Goal: Obtain resource: Download file/media

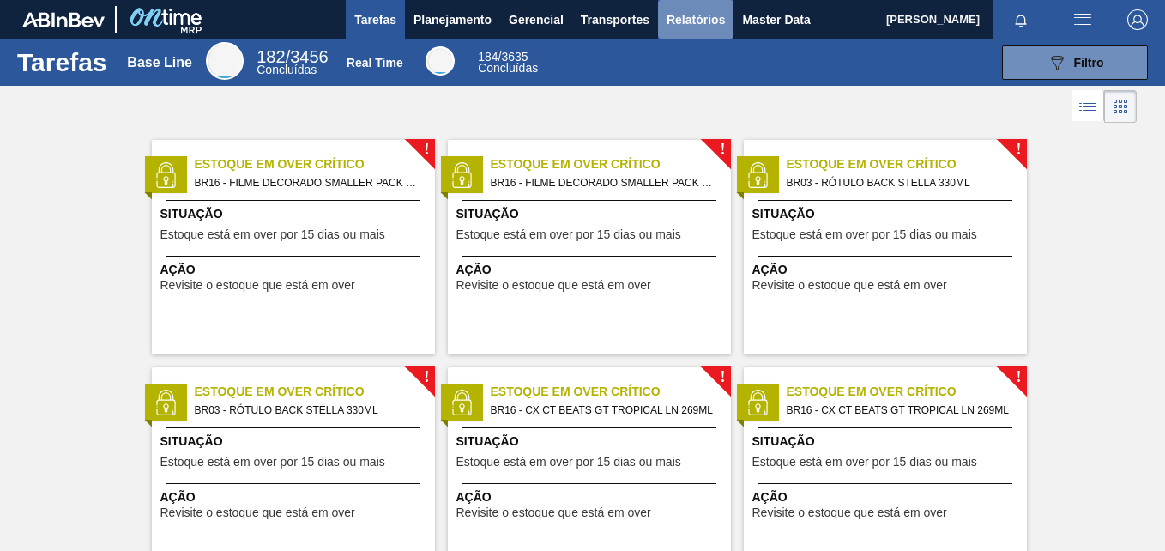
click at [693, 23] on span "Relatórios" at bounding box center [695, 19] width 58 height 21
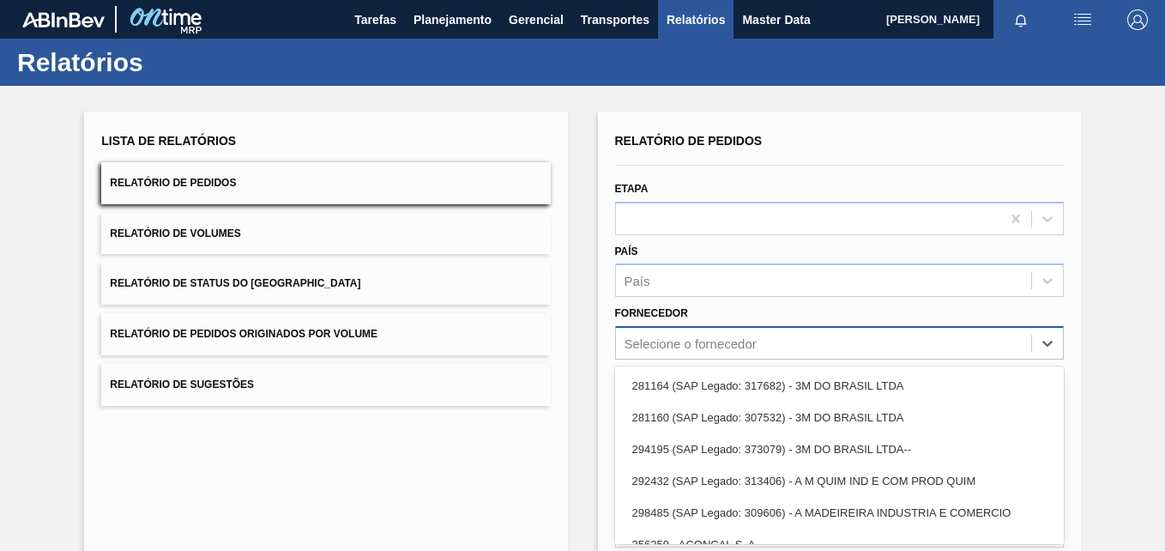
click at [675, 349] on div "option 281164 (SAP Legado: 317682) - 3M DO BRASIL LTDA focused, 1 of 101. 101 r…" at bounding box center [839, 342] width 449 height 33
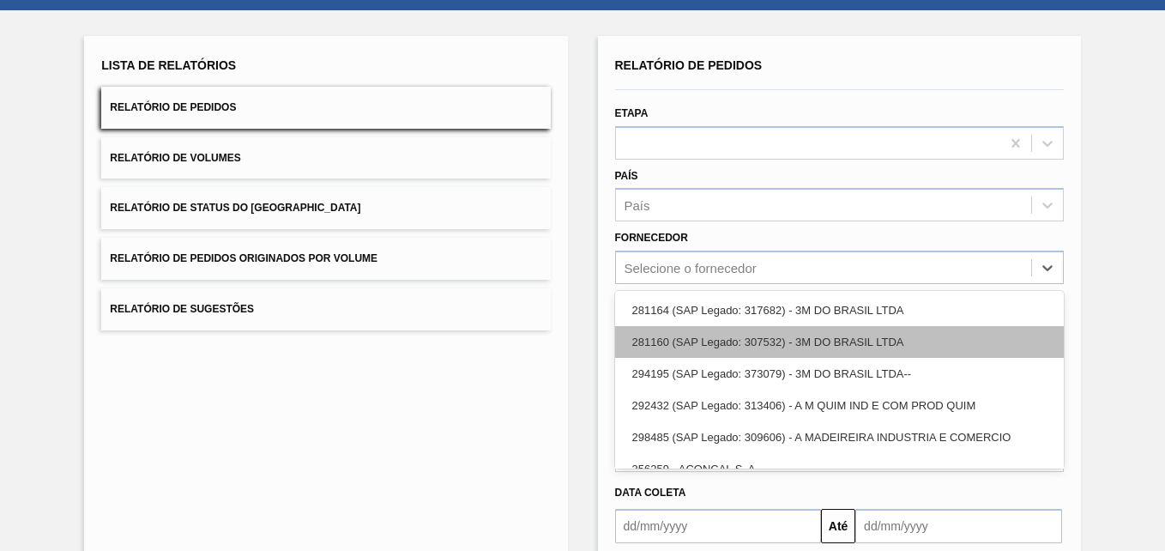
scroll to position [80, 0]
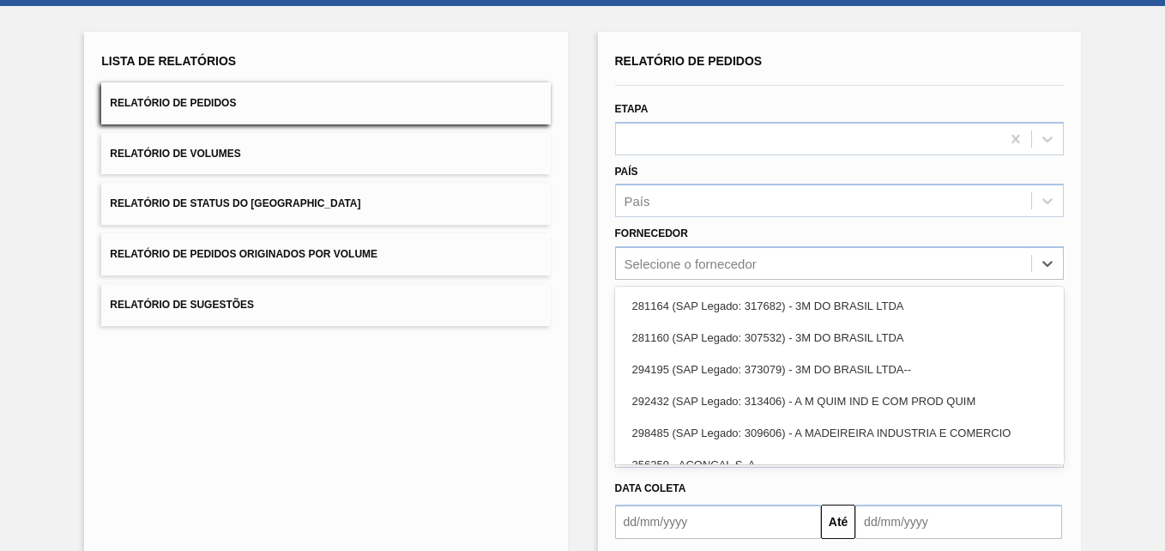
paste input "289744"
type input "289744"
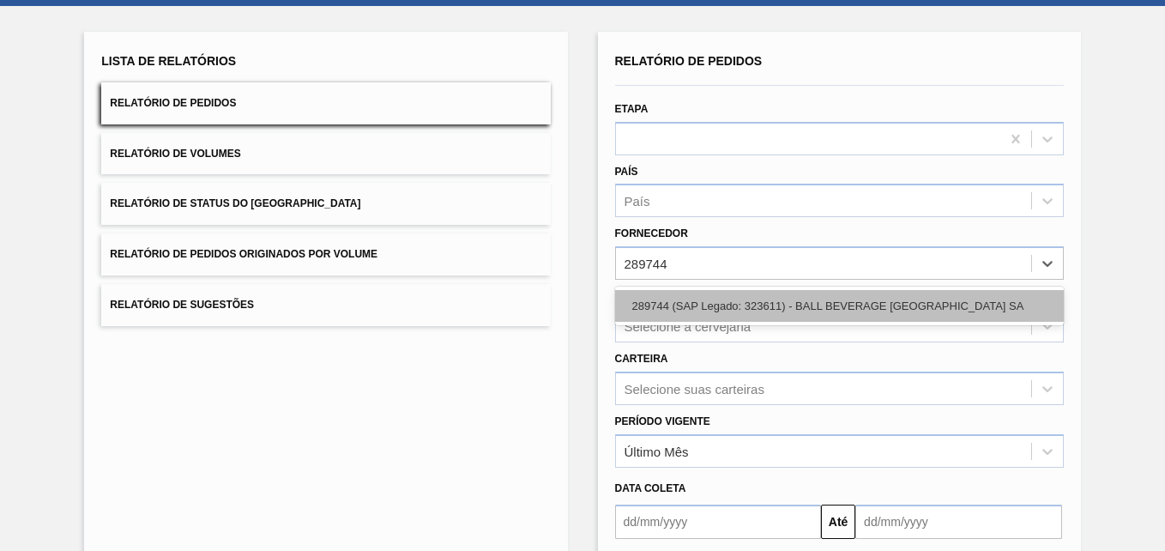
click at [683, 297] on div "289744 (SAP Legado: 323611) - BALL BEVERAGE [GEOGRAPHIC_DATA] SA" at bounding box center [839, 306] width 449 height 32
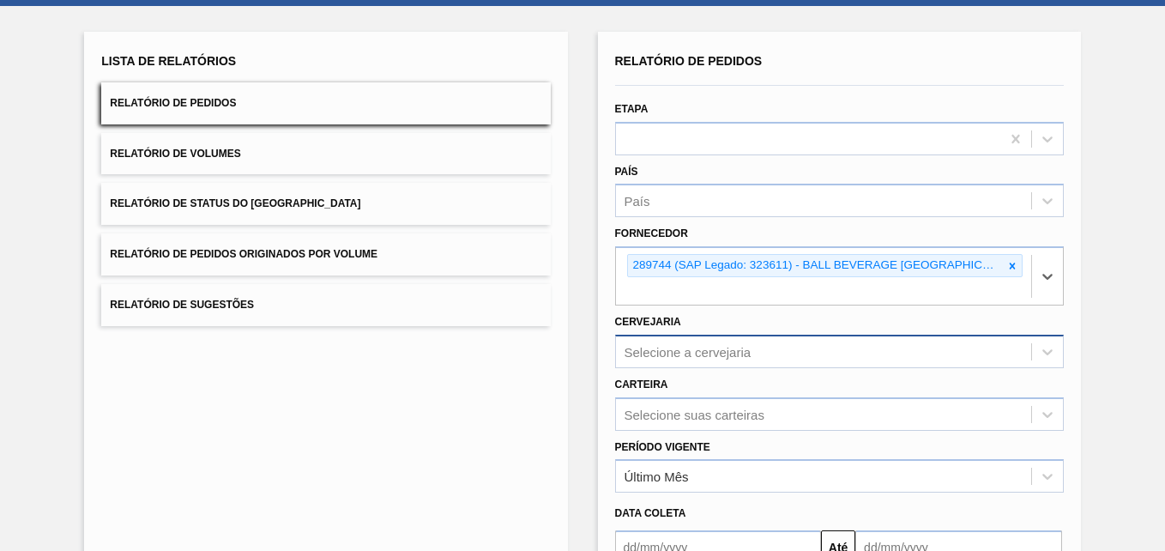
scroll to position [168, 0]
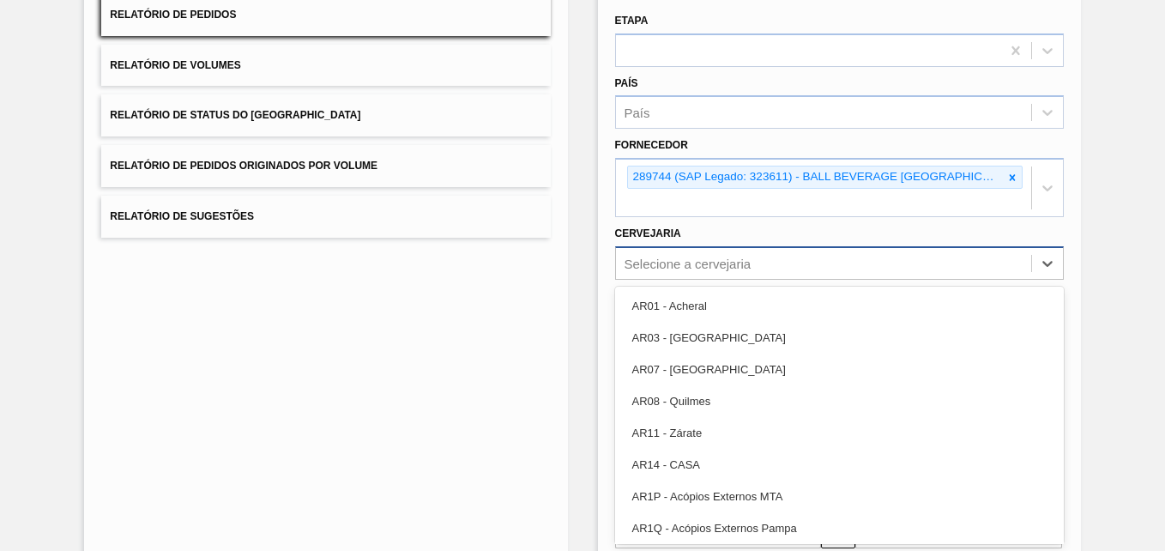
drag, startPoint x: 671, startPoint y: 343, endPoint x: 662, endPoint y: 380, distance: 37.9
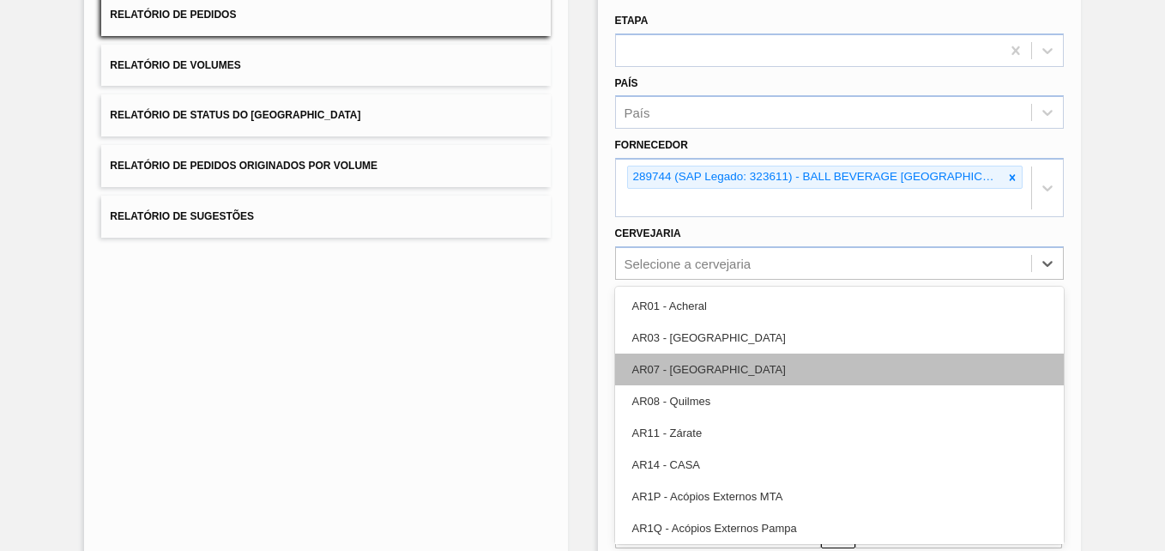
click at [665, 280] on div "option AR07 - [GEOGRAPHIC_DATA] focused, 3 of 92. 92 results available. Use Up …" at bounding box center [839, 262] width 449 height 33
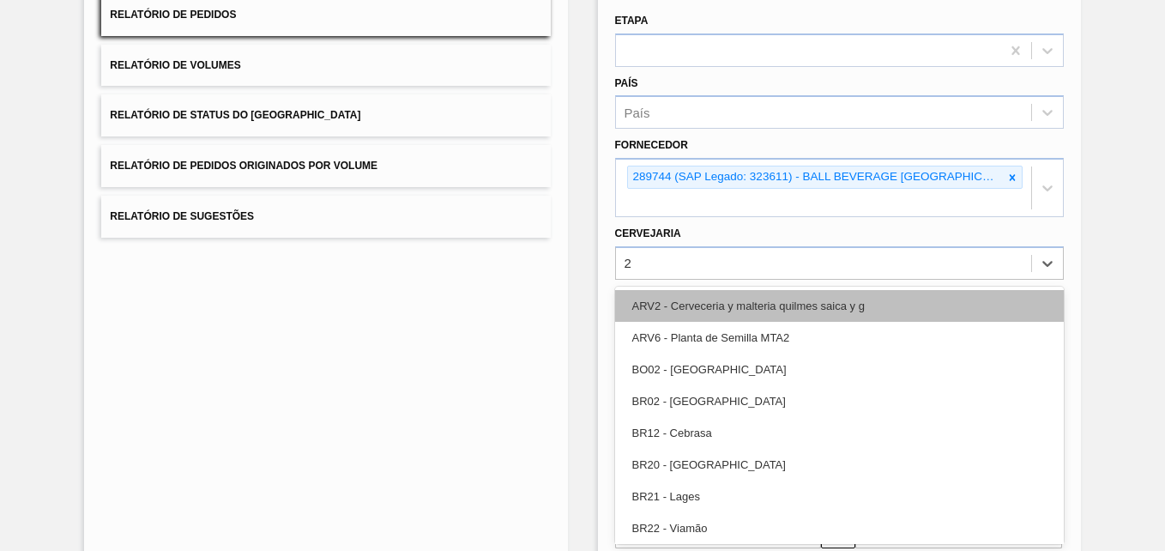
type input "27"
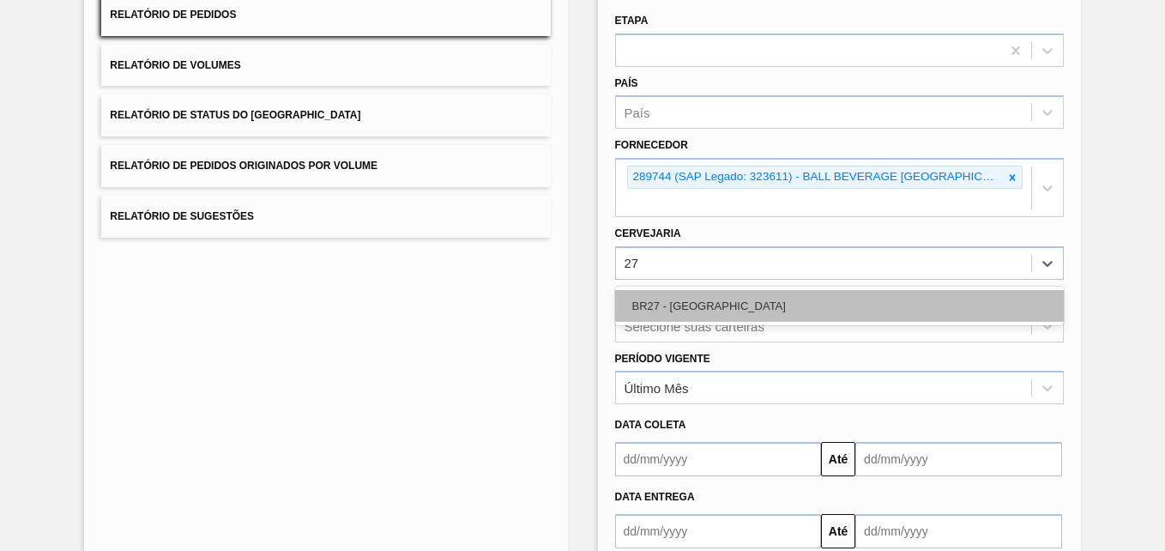
click at [709, 305] on div "BR27 - [GEOGRAPHIC_DATA]" at bounding box center [839, 306] width 449 height 32
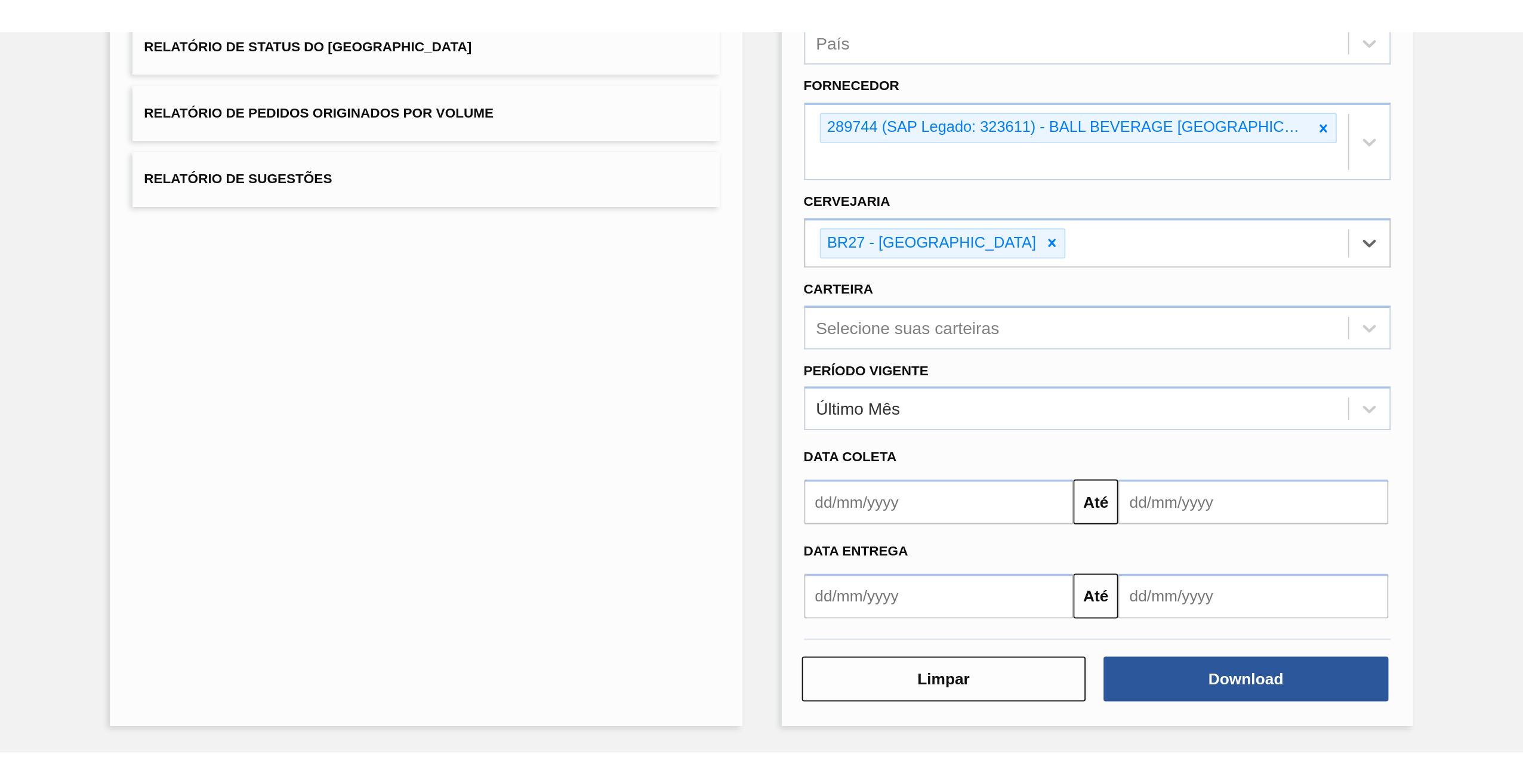
scroll to position [191, 0]
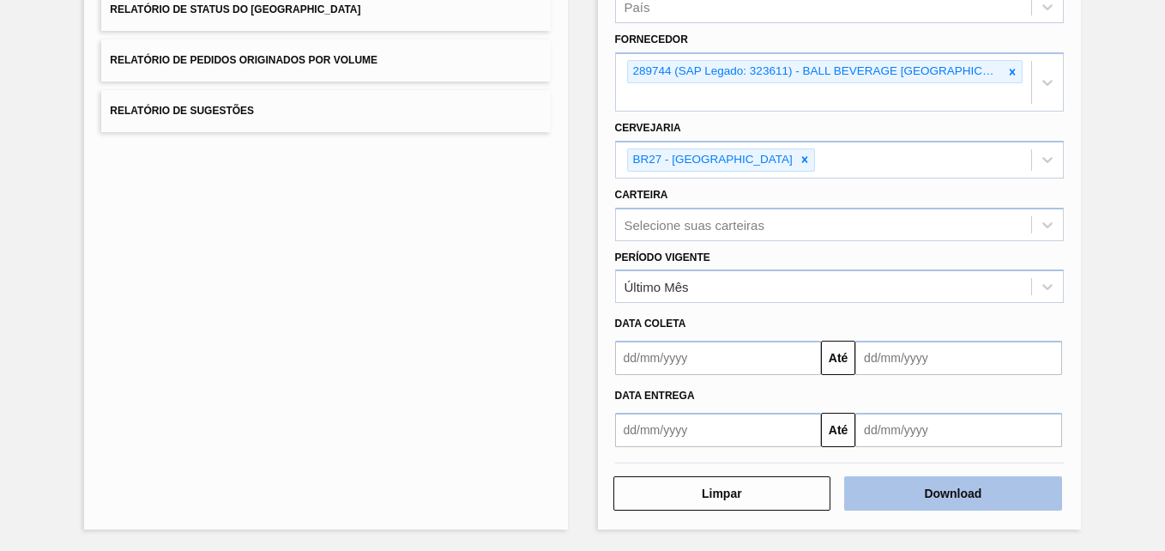
click at [941, 484] on button "Download" at bounding box center [953, 493] width 218 height 34
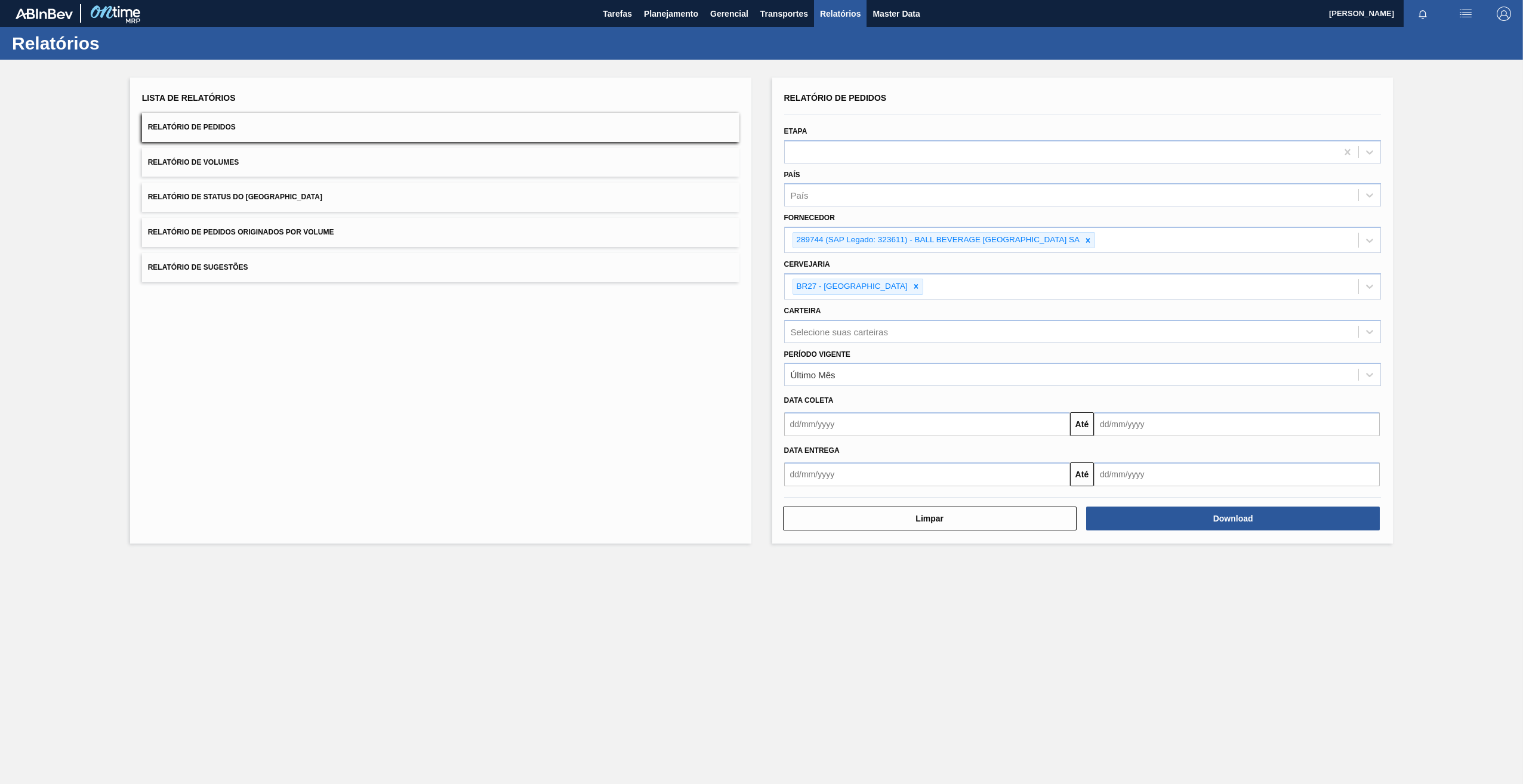
scroll to position [0, 0]
click at [810, 245] on div at bounding box center [1087, 239] width 13 height 15
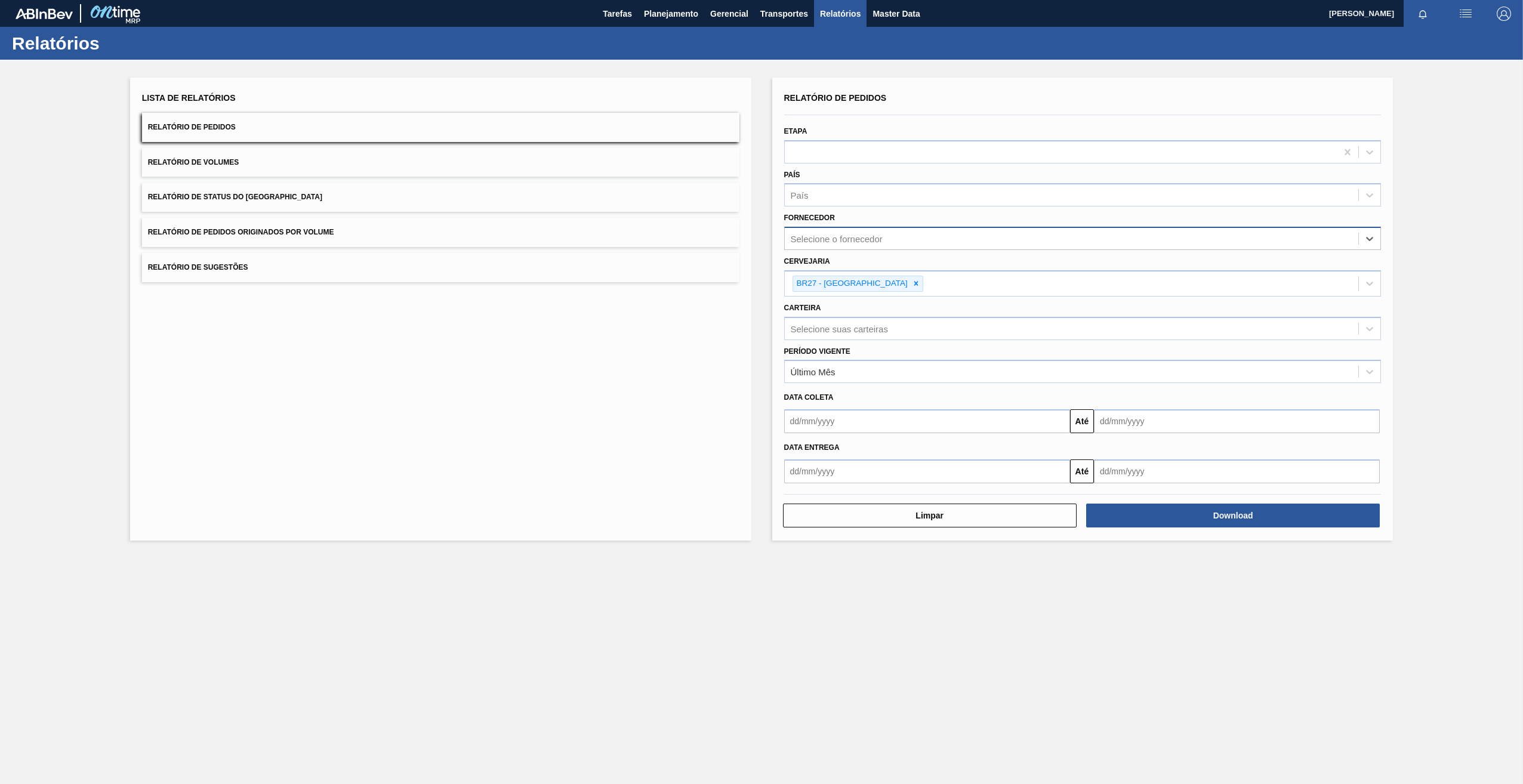
paste input "279622"
type input "279622"
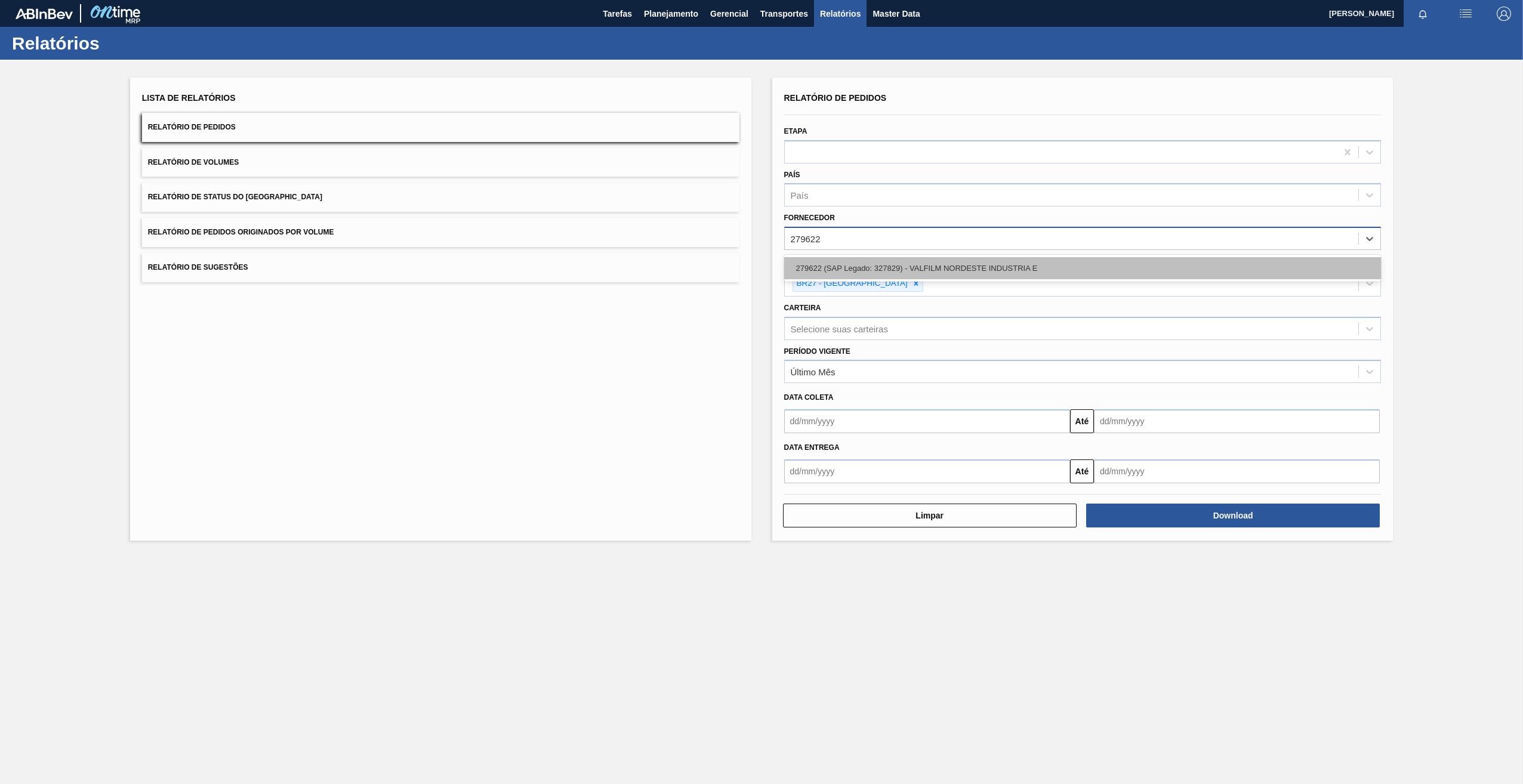
click at [810, 269] on div "279622 (SAP Legado: 327829) - VALFILM NORDESTE INDUSTRIA E" at bounding box center [1083, 269] width 597 height 22
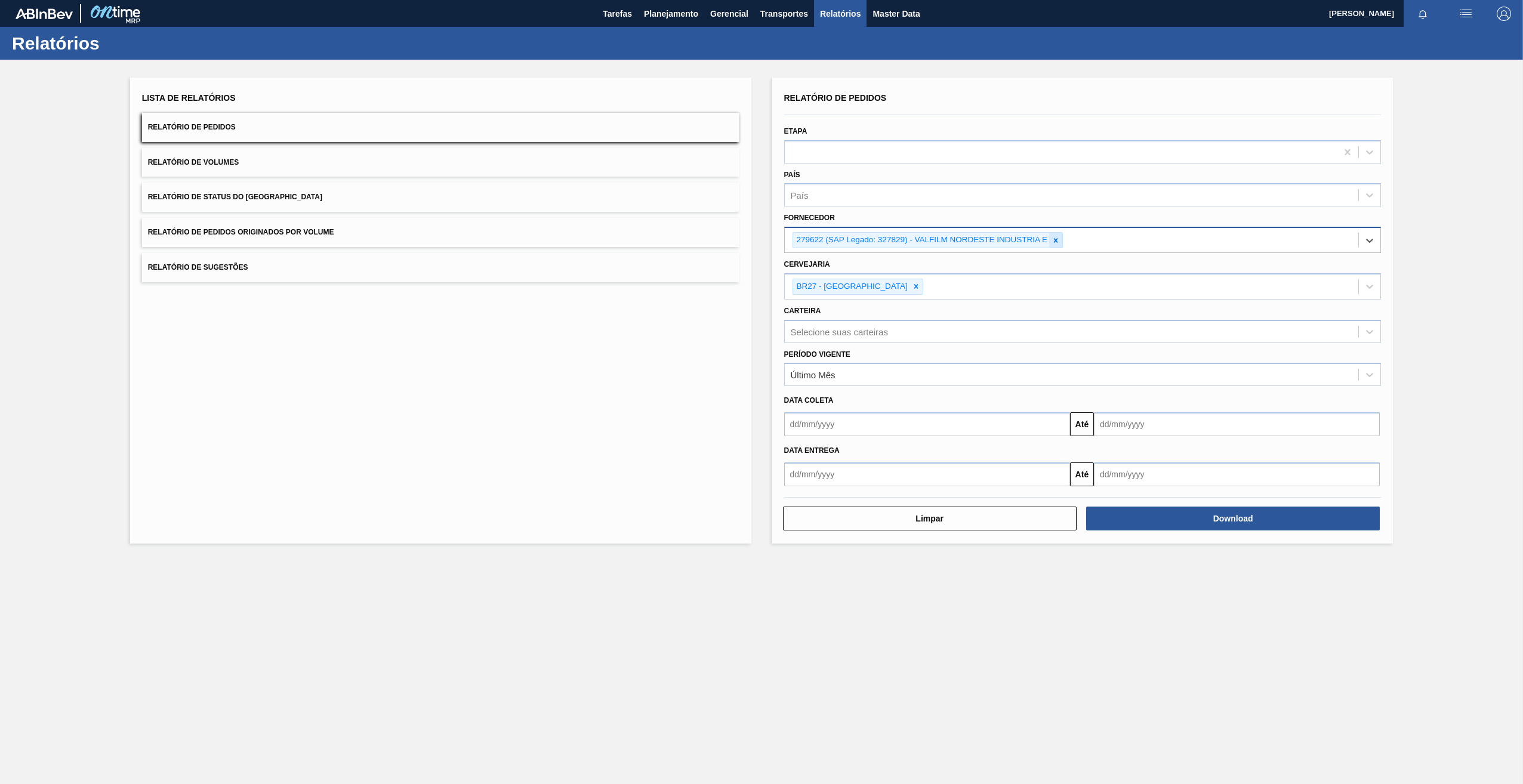
click at [810, 240] on div at bounding box center [1055, 239] width 13 height 15
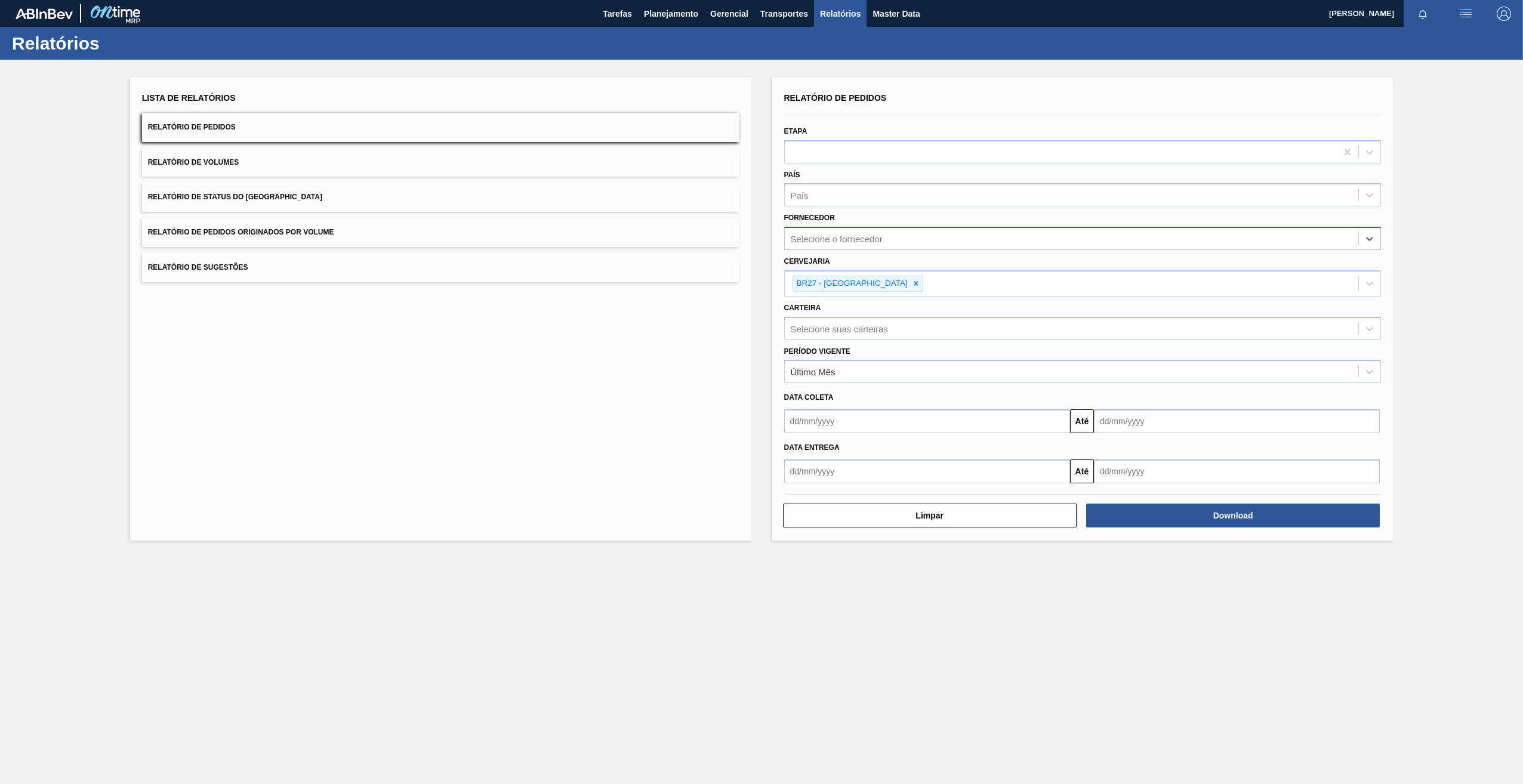
paste input "292343"
type input "2"
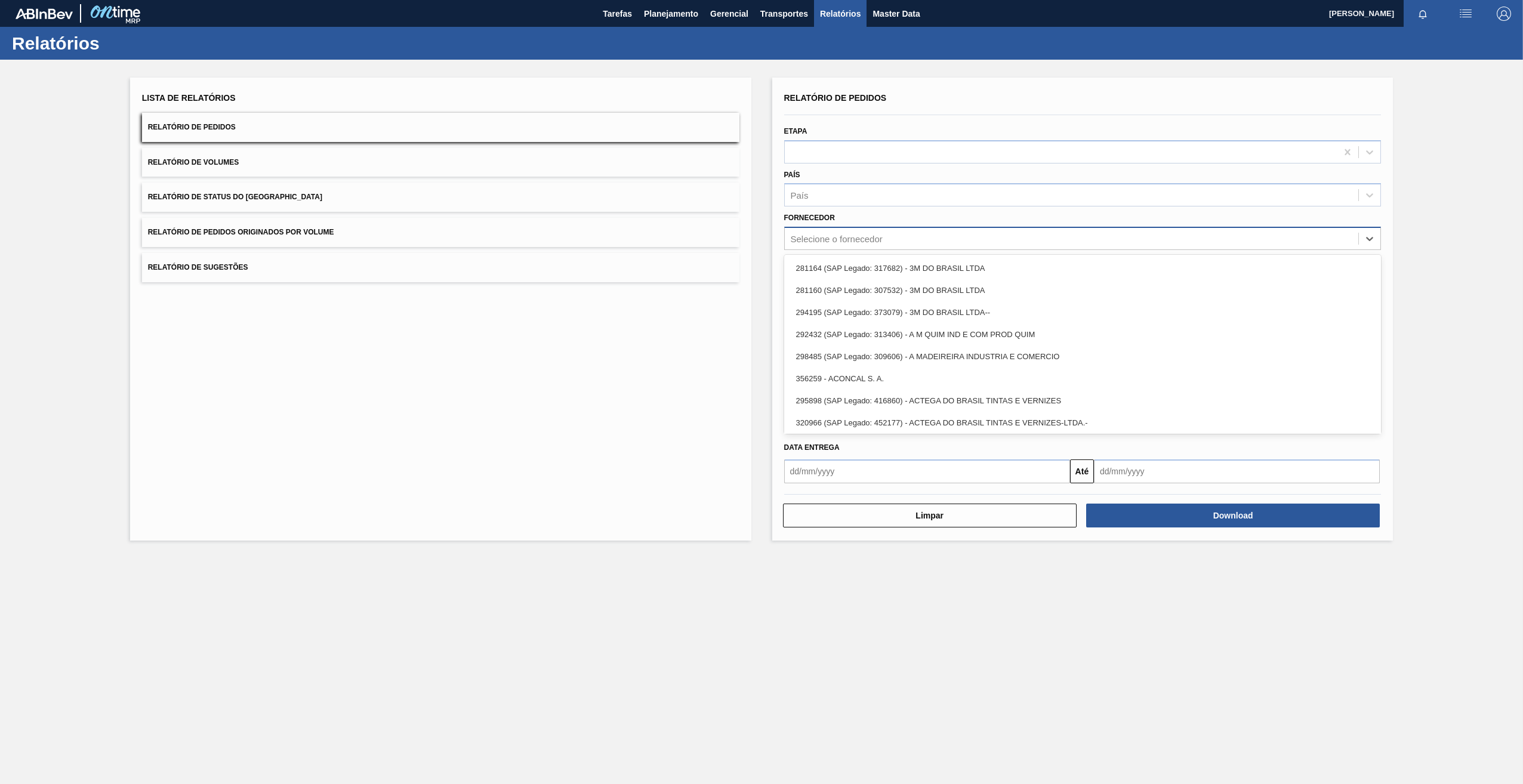
click at [810, 229] on div "Selecione o fornecedor" at bounding box center [1083, 238] width 597 height 23
paste input "279622"
type input "279622"
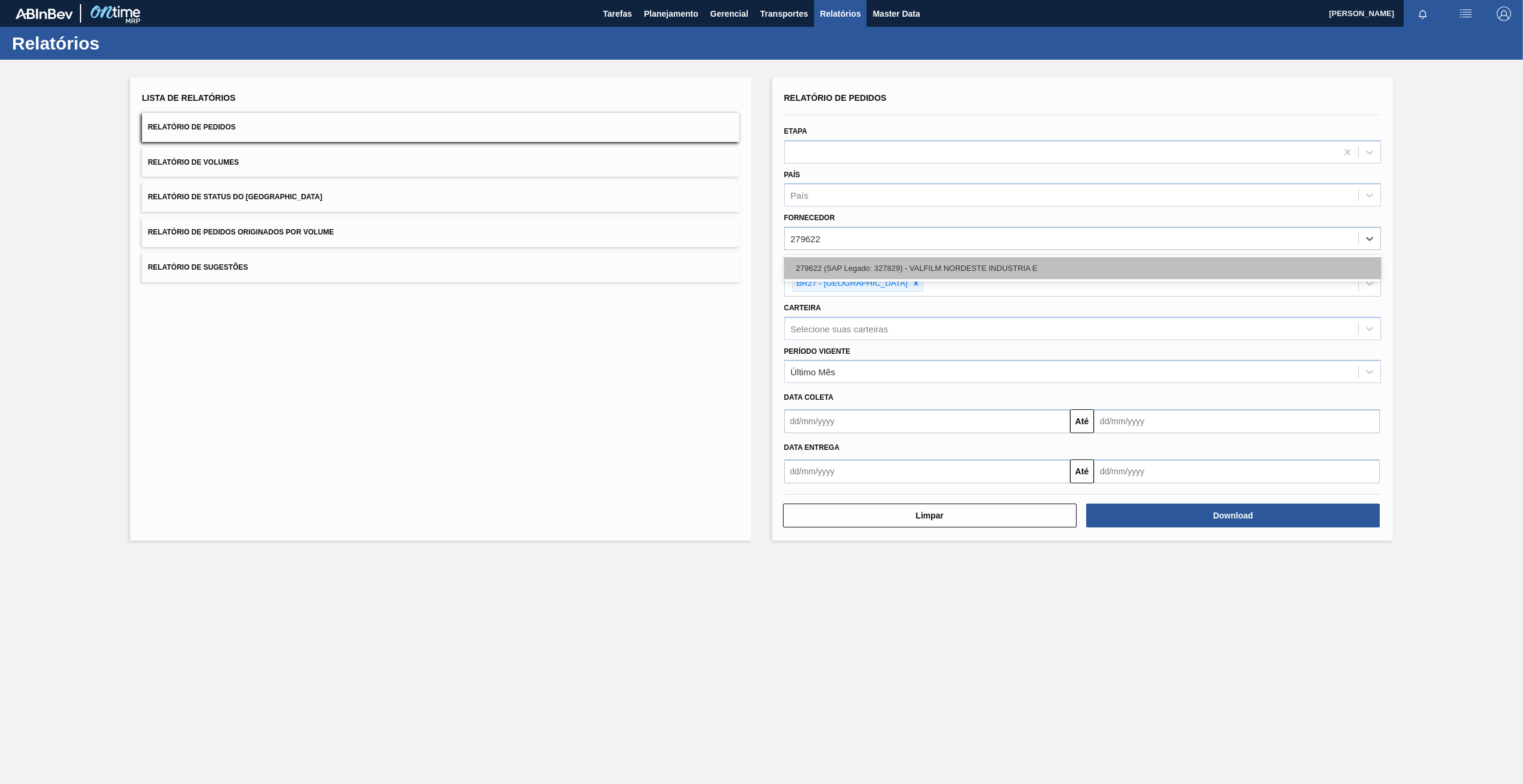
click at [810, 269] on div "279622 (SAP Legado: 327829) - VALFILM NORDESTE INDUSTRIA E" at bounding box center [1083, 269] width 597 height 22
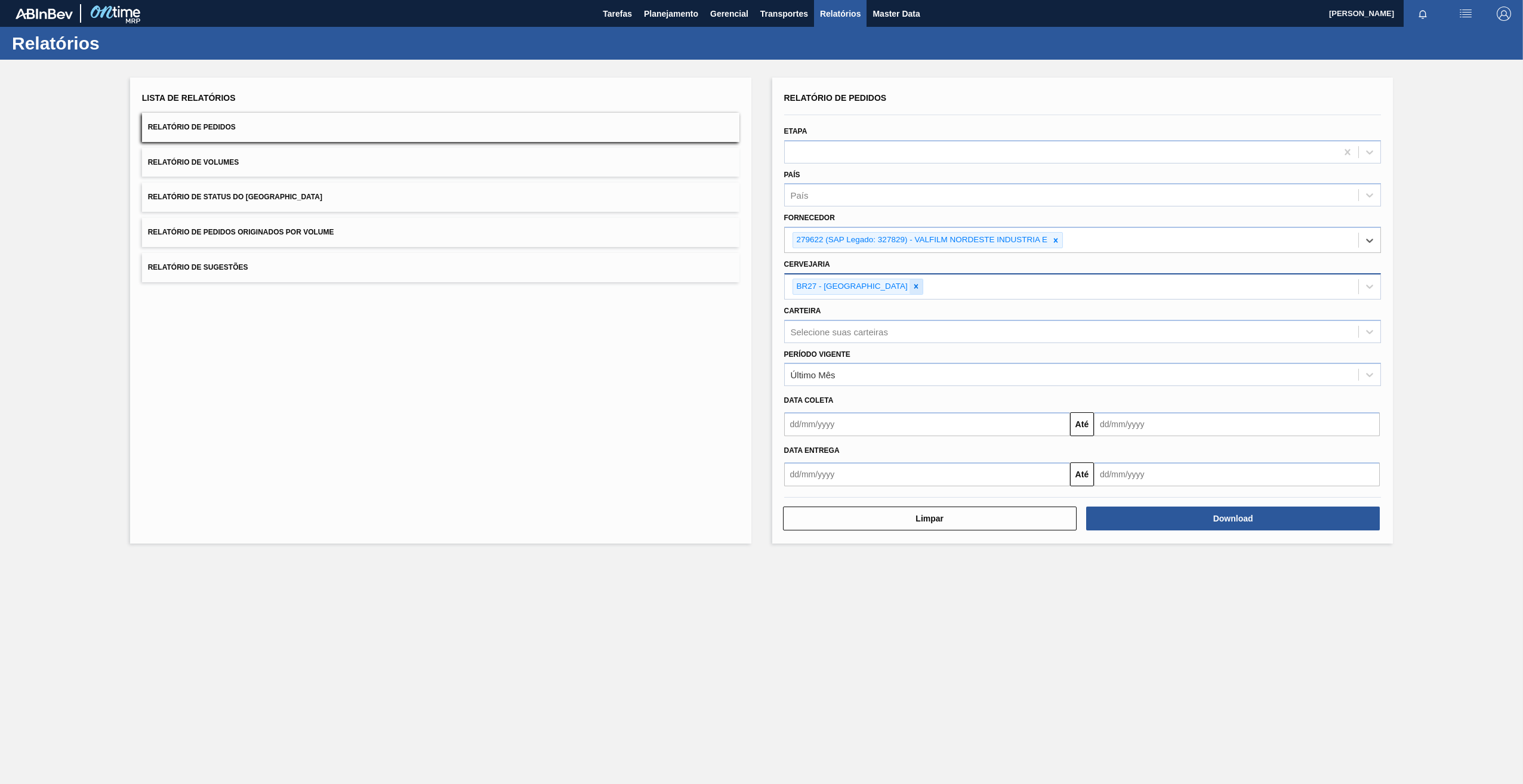
click at [810, 287] on icon at bounding box center [916, 287] width 8 height 8
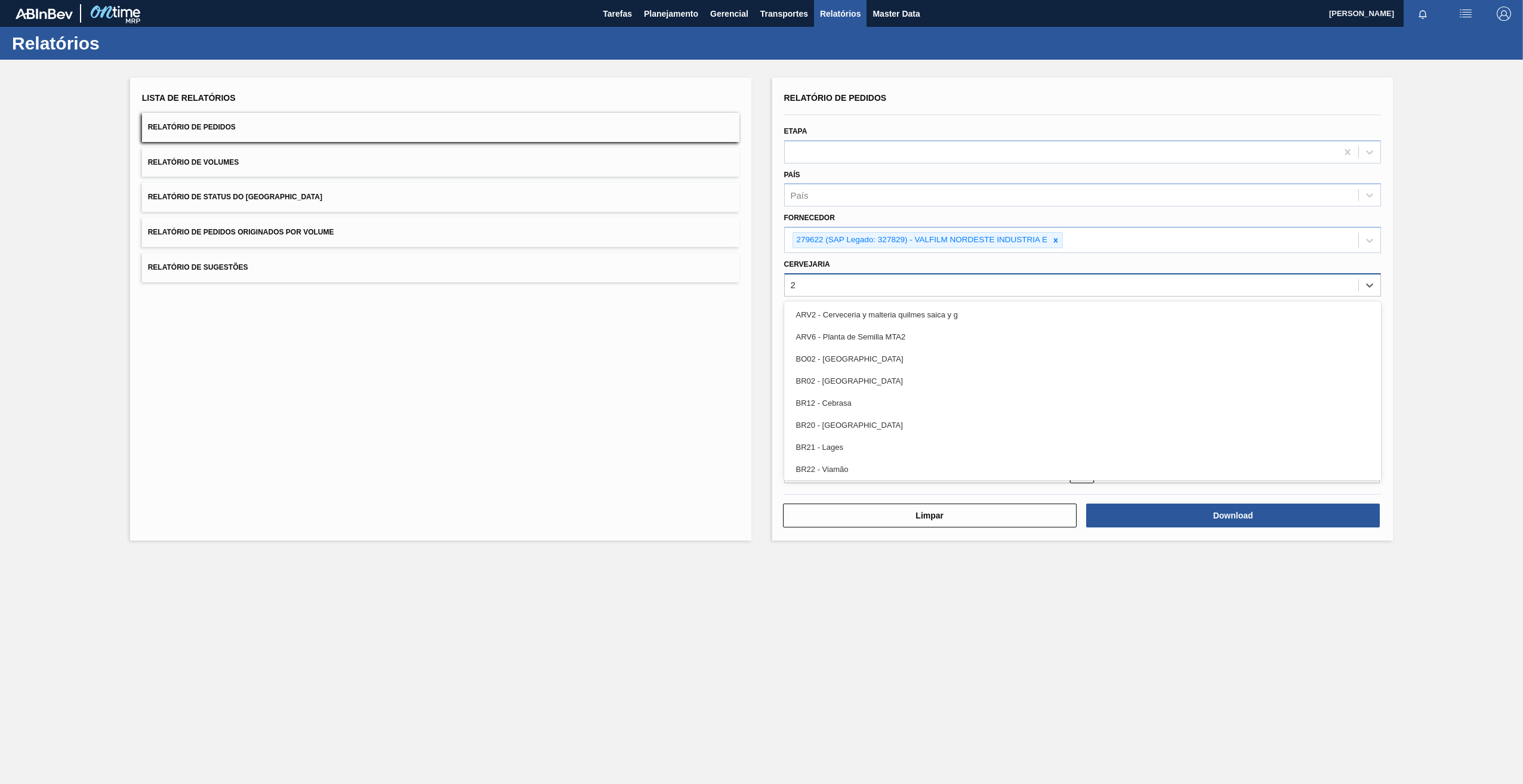
type input "23"
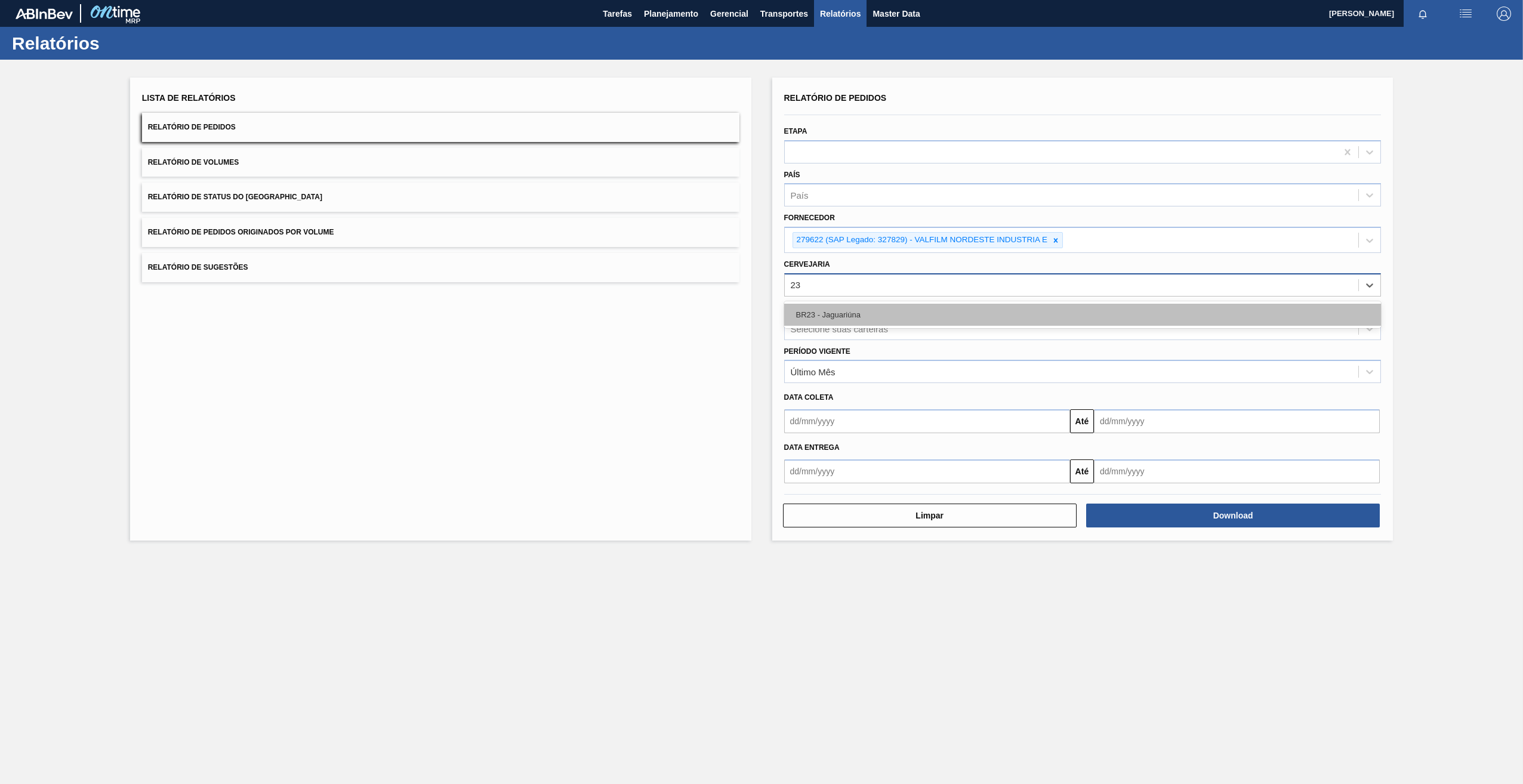
click at [810, 305] on div "BR23 - Jaguariúna" at bounding box center [1083, 315] width 597 height 22
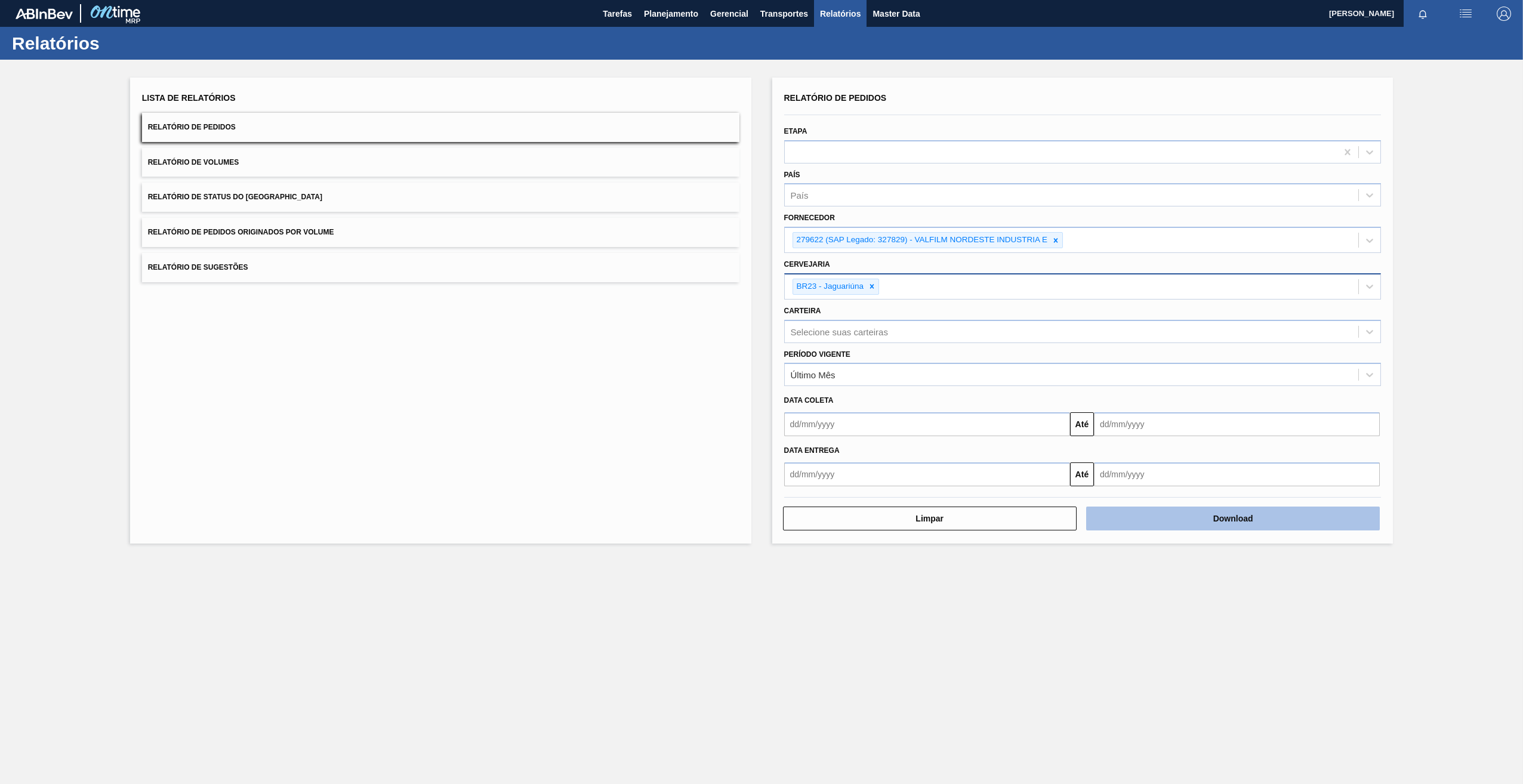
click at [810, 383] on button "Download" at bounding box center [1233, 518] width 294 height 24
